Goal: Task Accomplishment & Management: Manage account settings

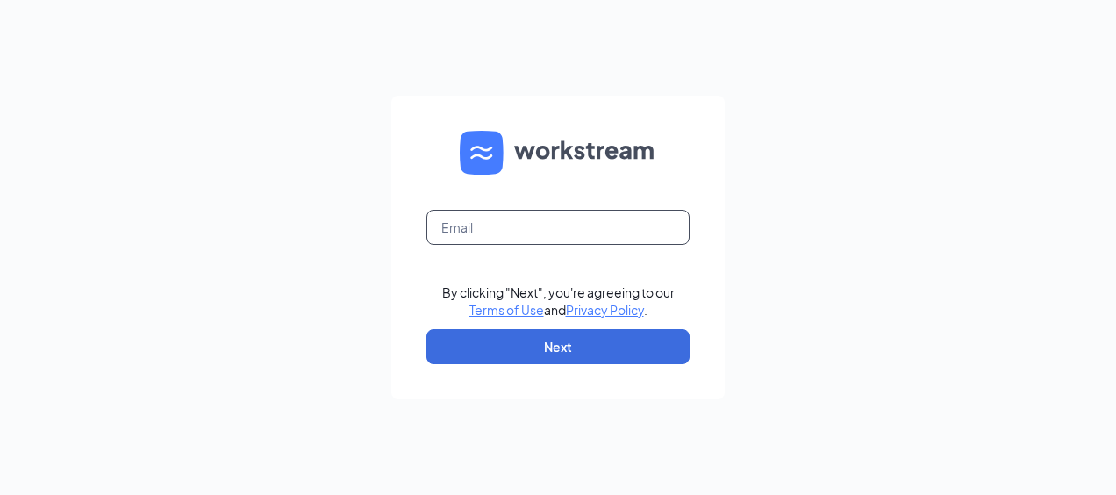
click at [535, 233] on input "text" at bounding box center [557, 227] width 263 height 35
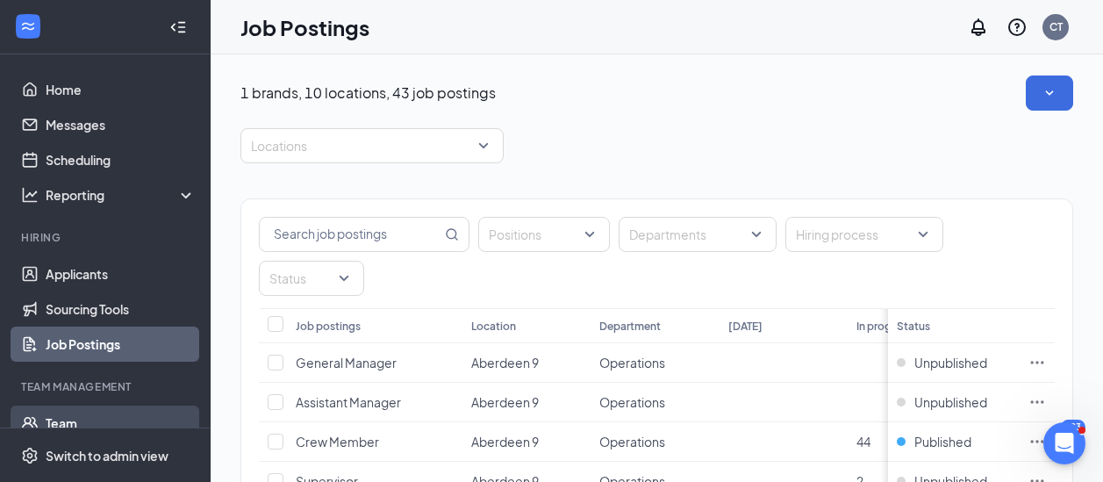
click at [61, 423] on link "Team" at bounding box center [121, 422] width 150 height 35
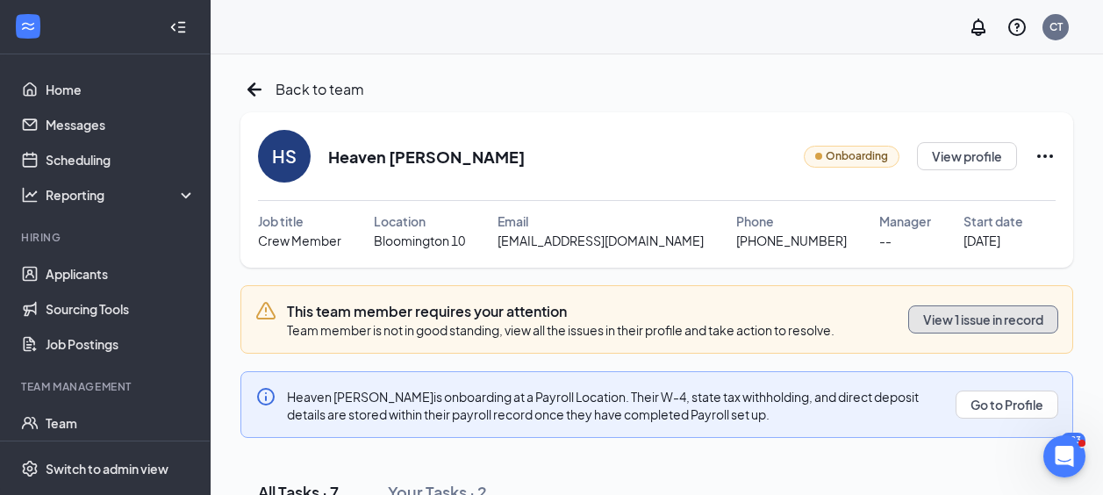
click at [960, 322] on button "View 1 issue in record" at bounding box center [983, 319] width 150 height 28
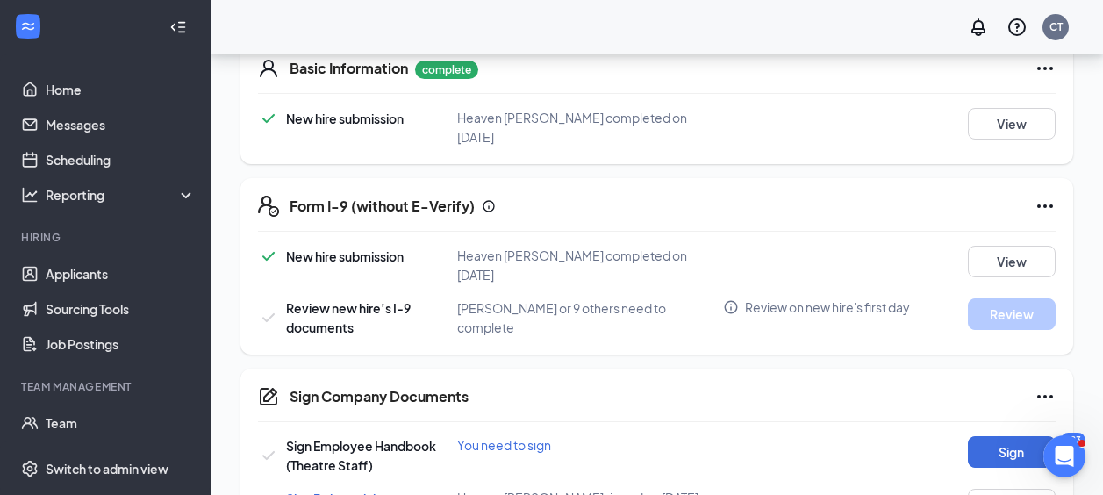
scroll to position [526, 0]
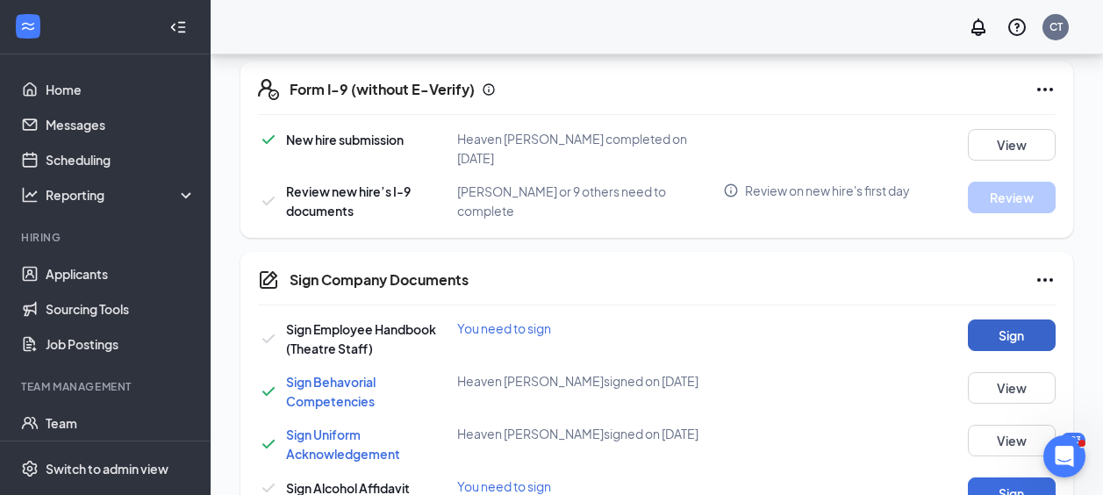
click at [1014, 319] on button "Sign" at bounding box center [1012, 335] width 88 height 32
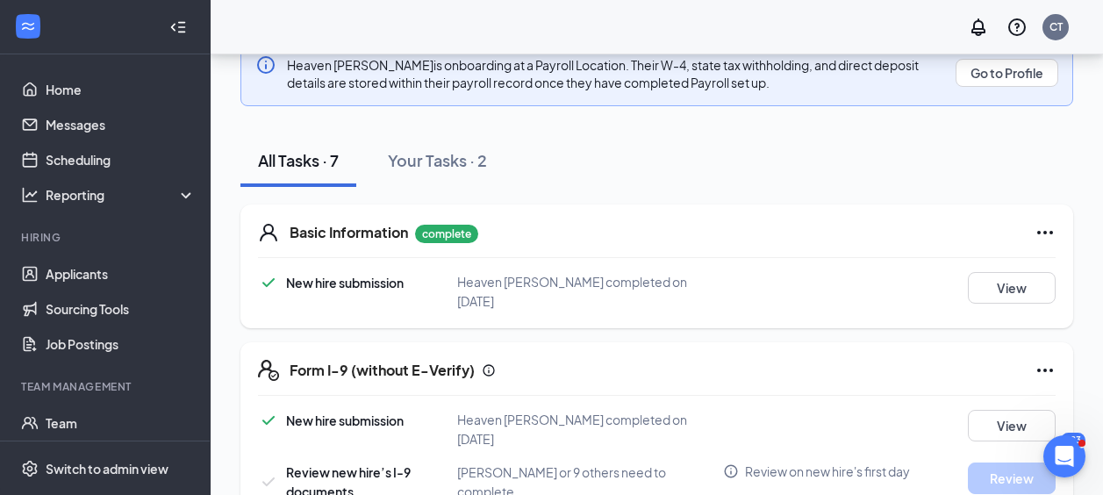
scroll to position [221, 0]
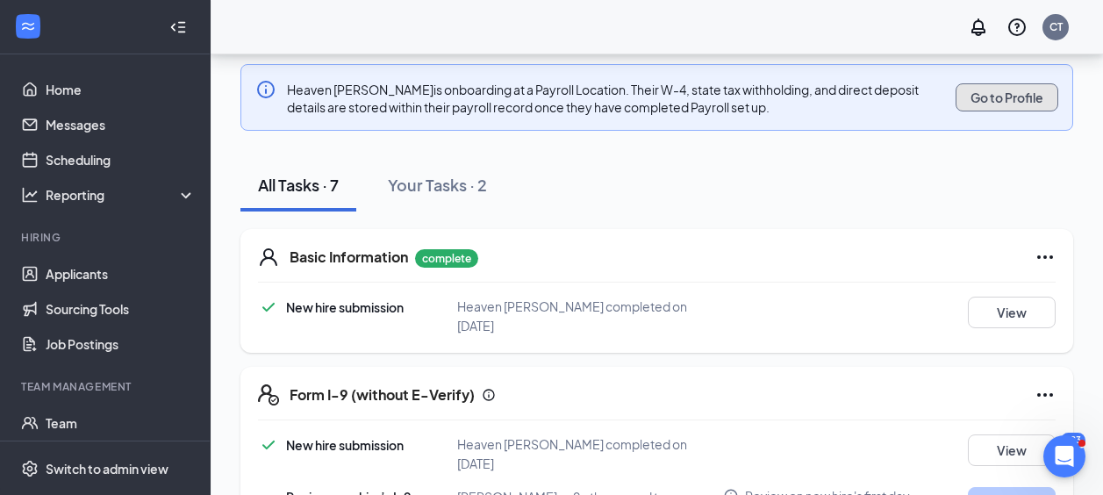
click at [1013, 101] on button "Go to Profile" at bounding box center [1006, 97] width 103 height 28
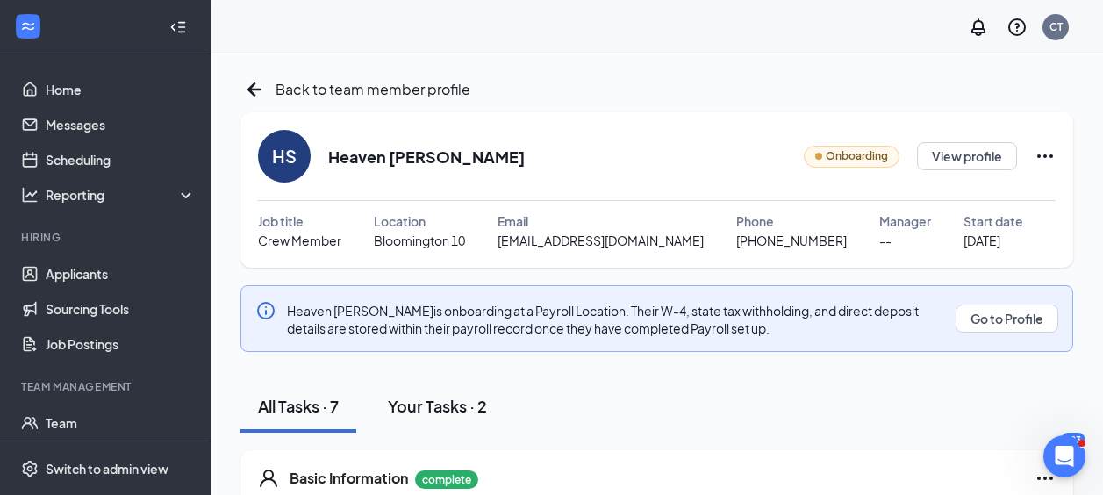
click at [414, 409] on div "Your Tasks · 2" at bounding box center [437, 406] width 99 height 22
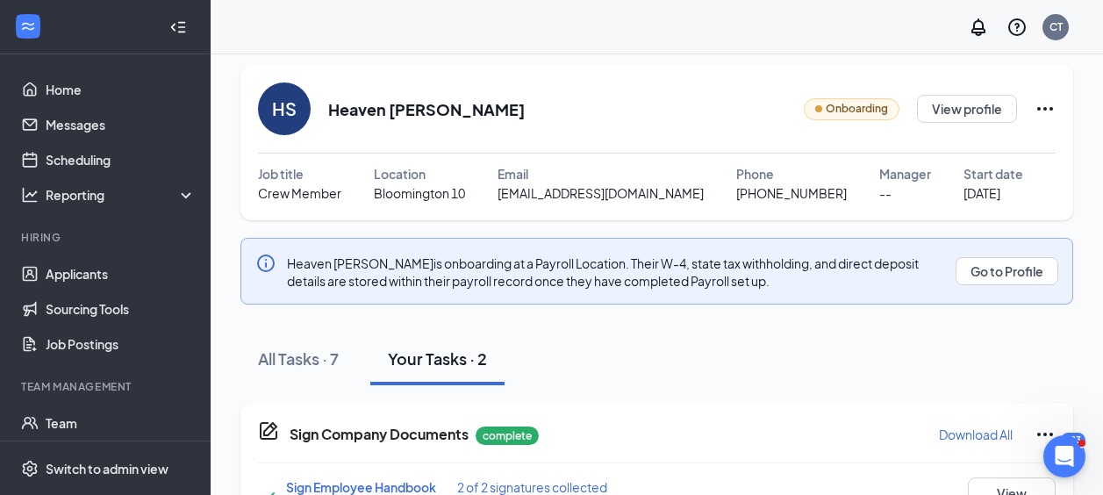
scroll to position [40, 0]
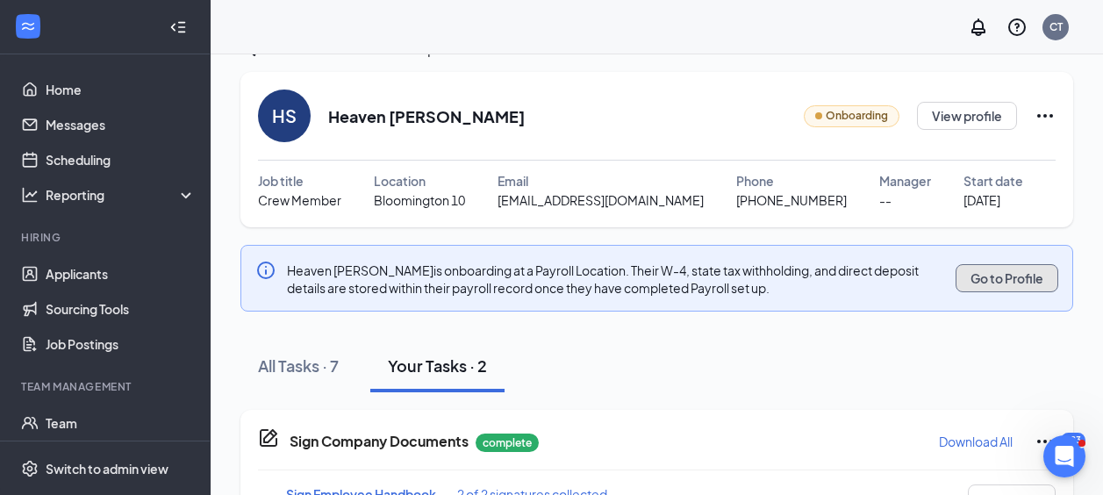
click at [999, 275] on button "Go to Profile" at bounding box center [1006, 278] width 103 height 28
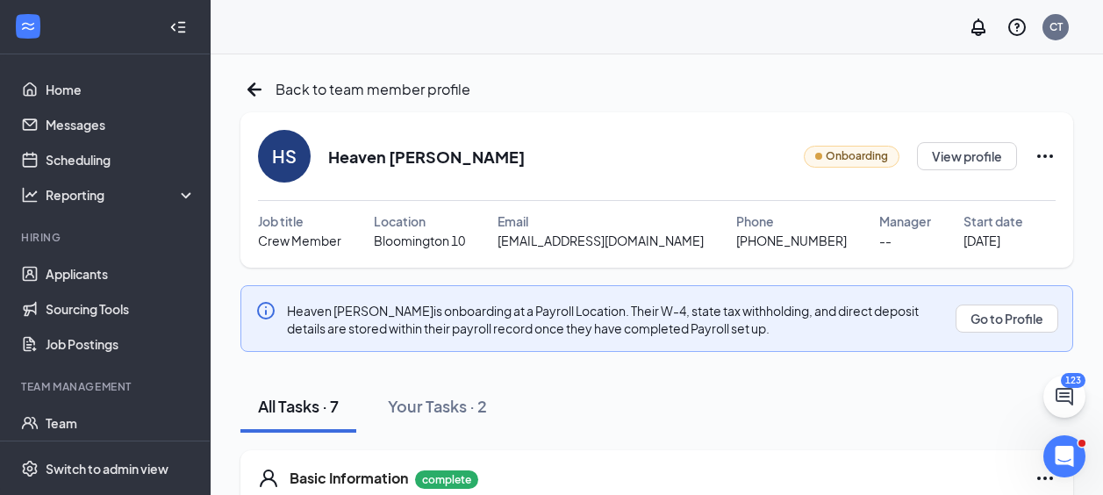
click at [862, 158] on span "Onboarding" at bounding box center [856, 156] width 62 height 17
click at [1039, 156] on icon "Ellipses" at bounding box center [1045, 156] width 16 height 4
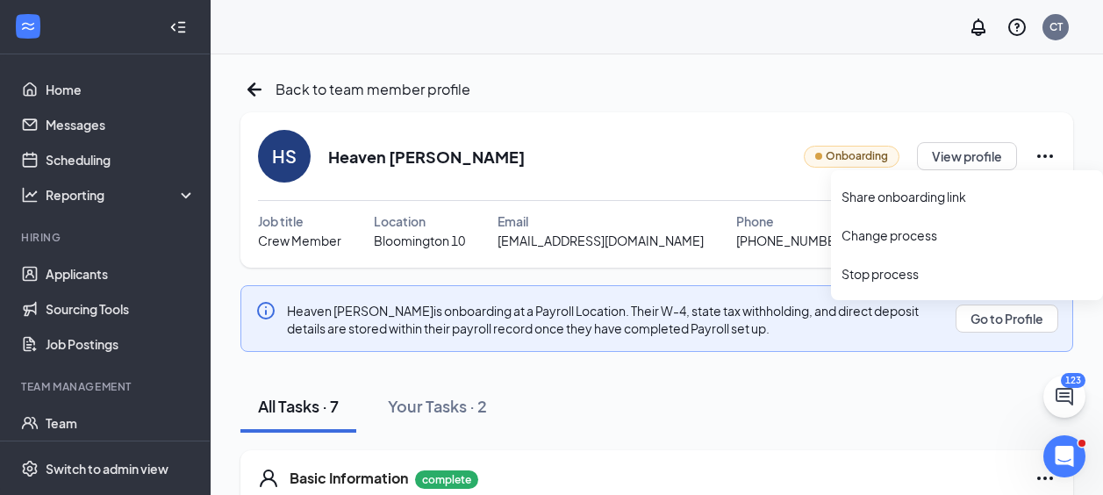
click at [750, 120] on div "HS Heaven Scott Onboarding View profile Job title Crew Member Location Blooming…" at bounding box center [656, 189] width 832 height 155
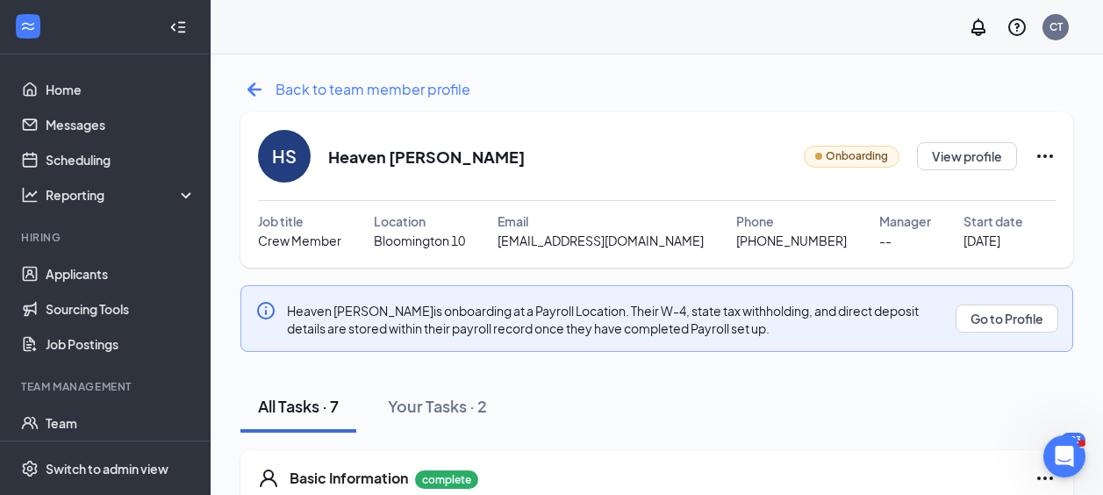
click at [249, 89] on icon "ArrowLeftNew" at bounding box center [254, 89] width 14 height 14
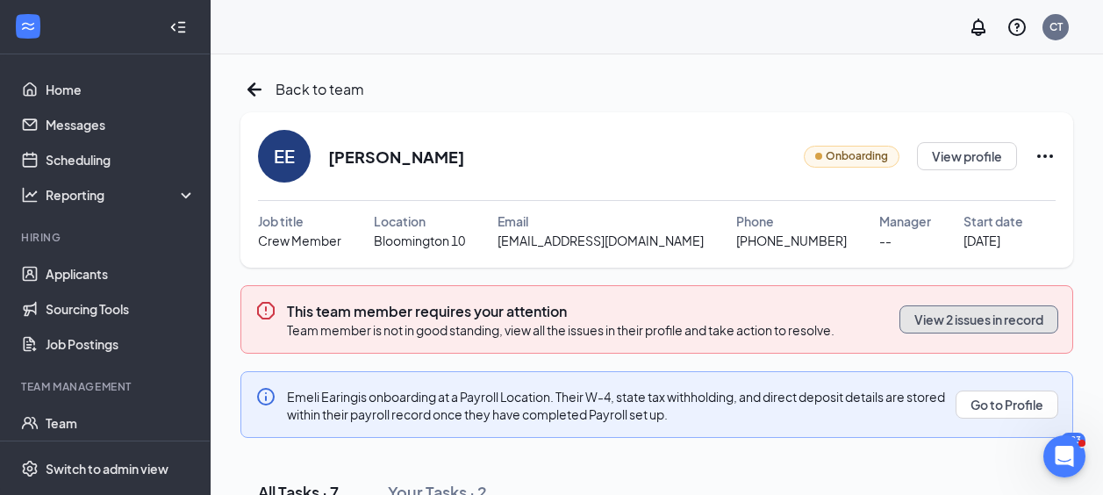
click at [975, 325] on button "View 2 issues in record" at bounding box center [978, 319] width 159 height 28
